Goal: Register for event/course

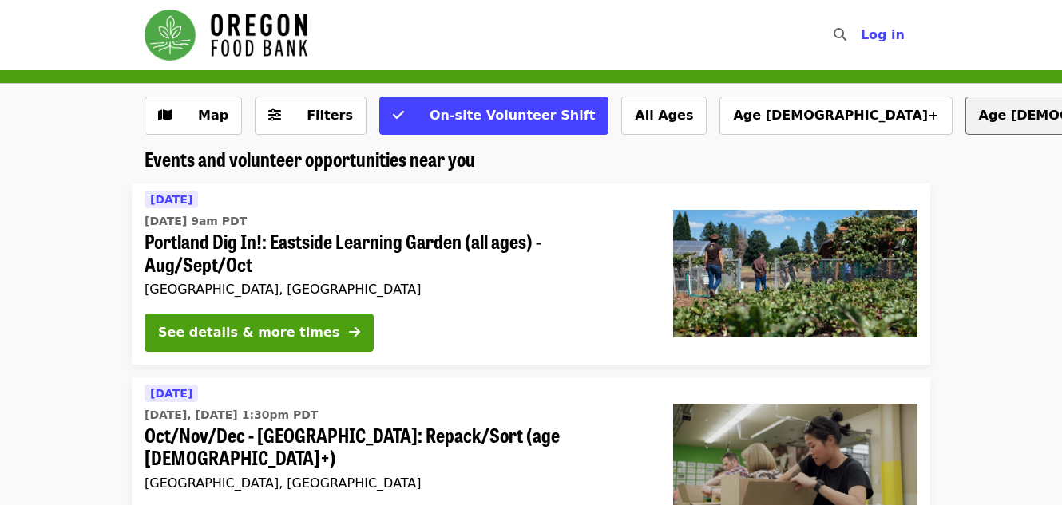
click at [965, 120] on button "Age 10+" at bounding box center [1081, 116] width 232 height 38
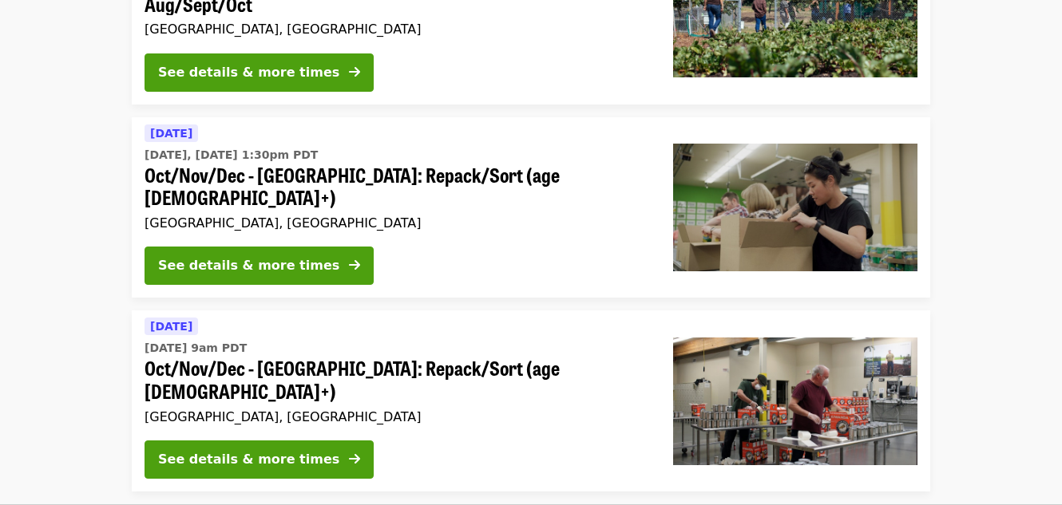
scroll to position [200, 0]
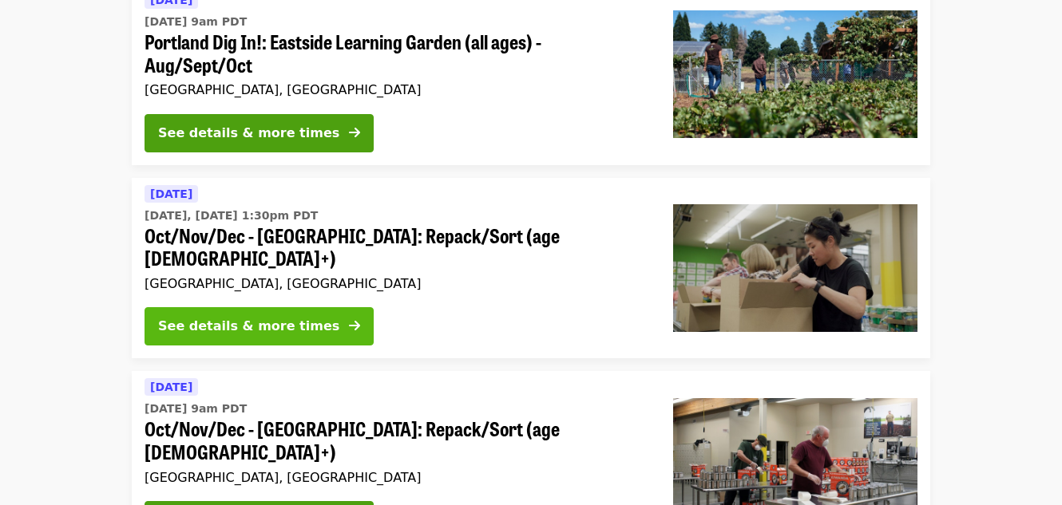
click at [307, 307] on button "See details & more times" at bounding box center [259, 326] width 229 height 38
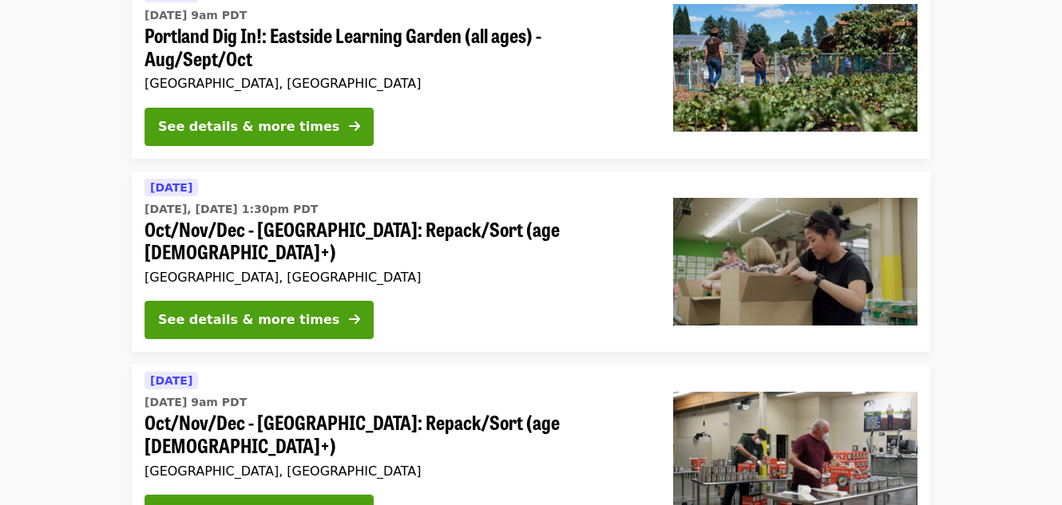
scroll to position [204, 0]
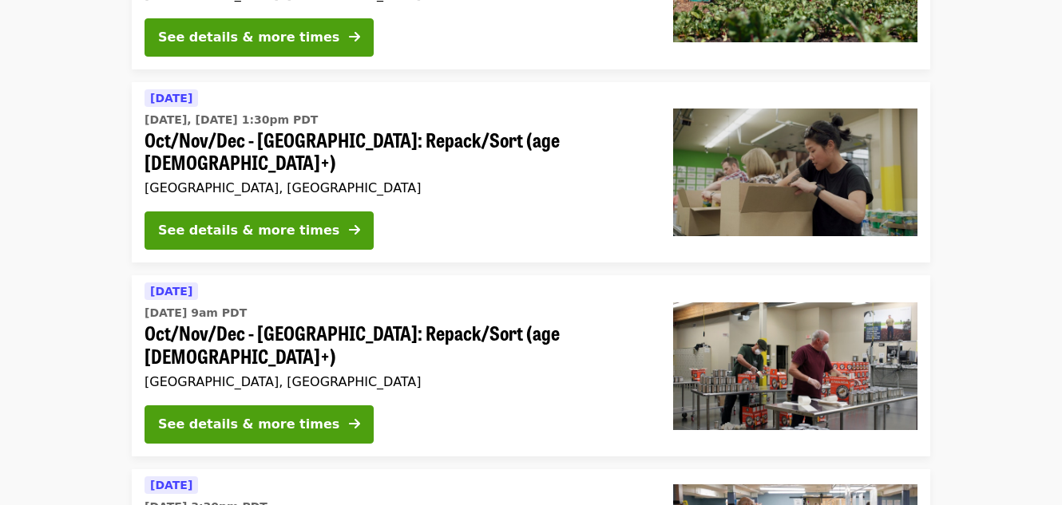
scroll to position [272, 0]
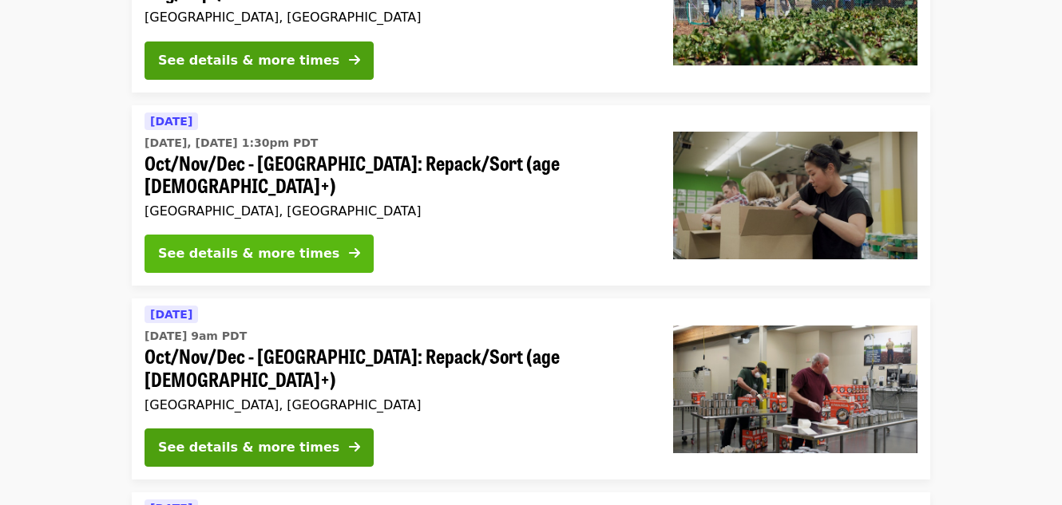
click at [284, 244] on div "See details & more times" at bounding box center [248, 253] width 181 height 19
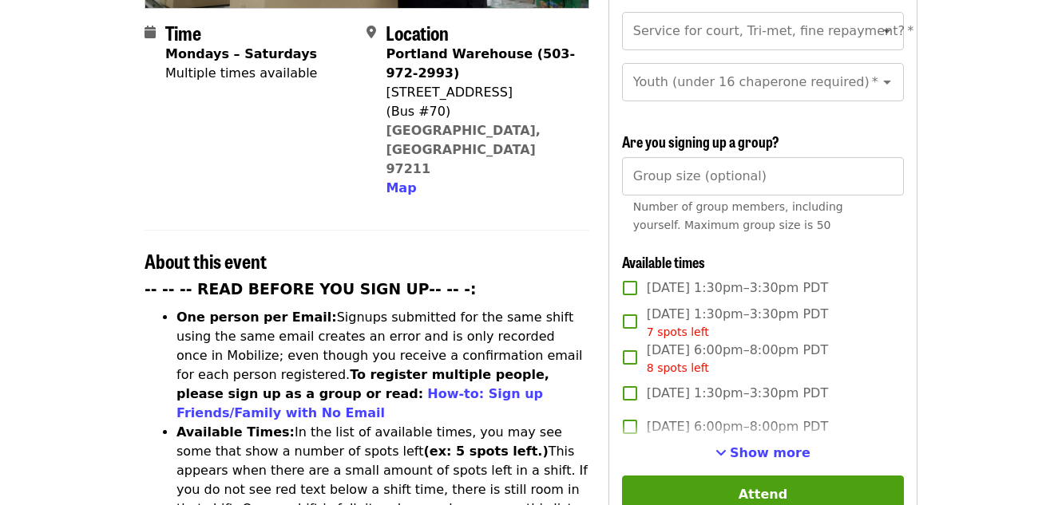
scroll to position [408, 0]
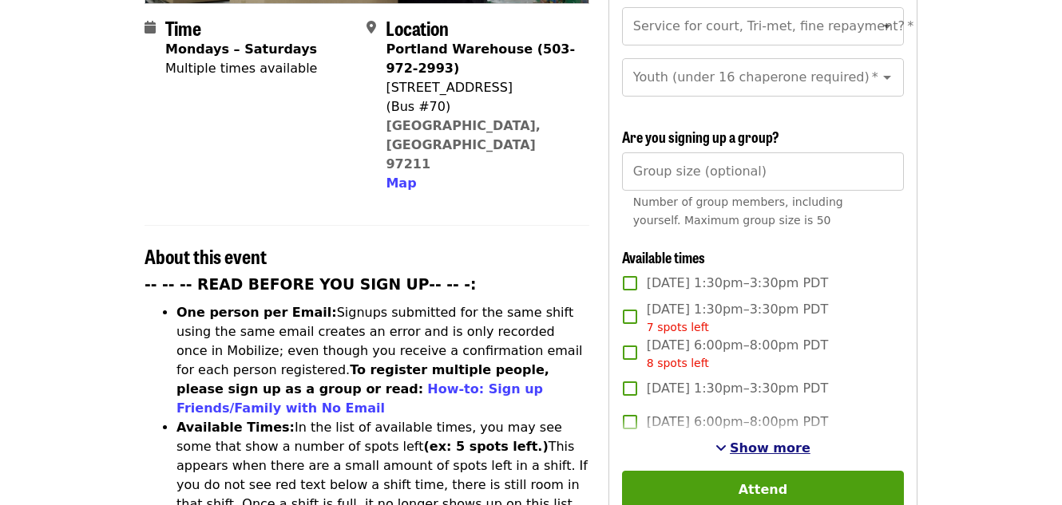
click at [779, 441] on span "Show more" at bounding box center [770, 448] width 81 height 15
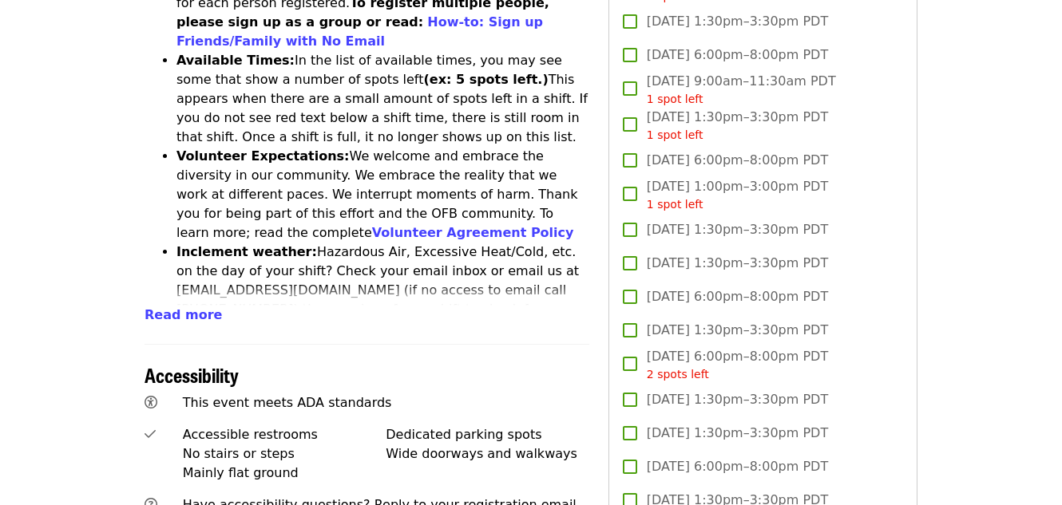
scroll to position [768, 0]
